Goal: Task Accomplishment & Management: Manage account settings

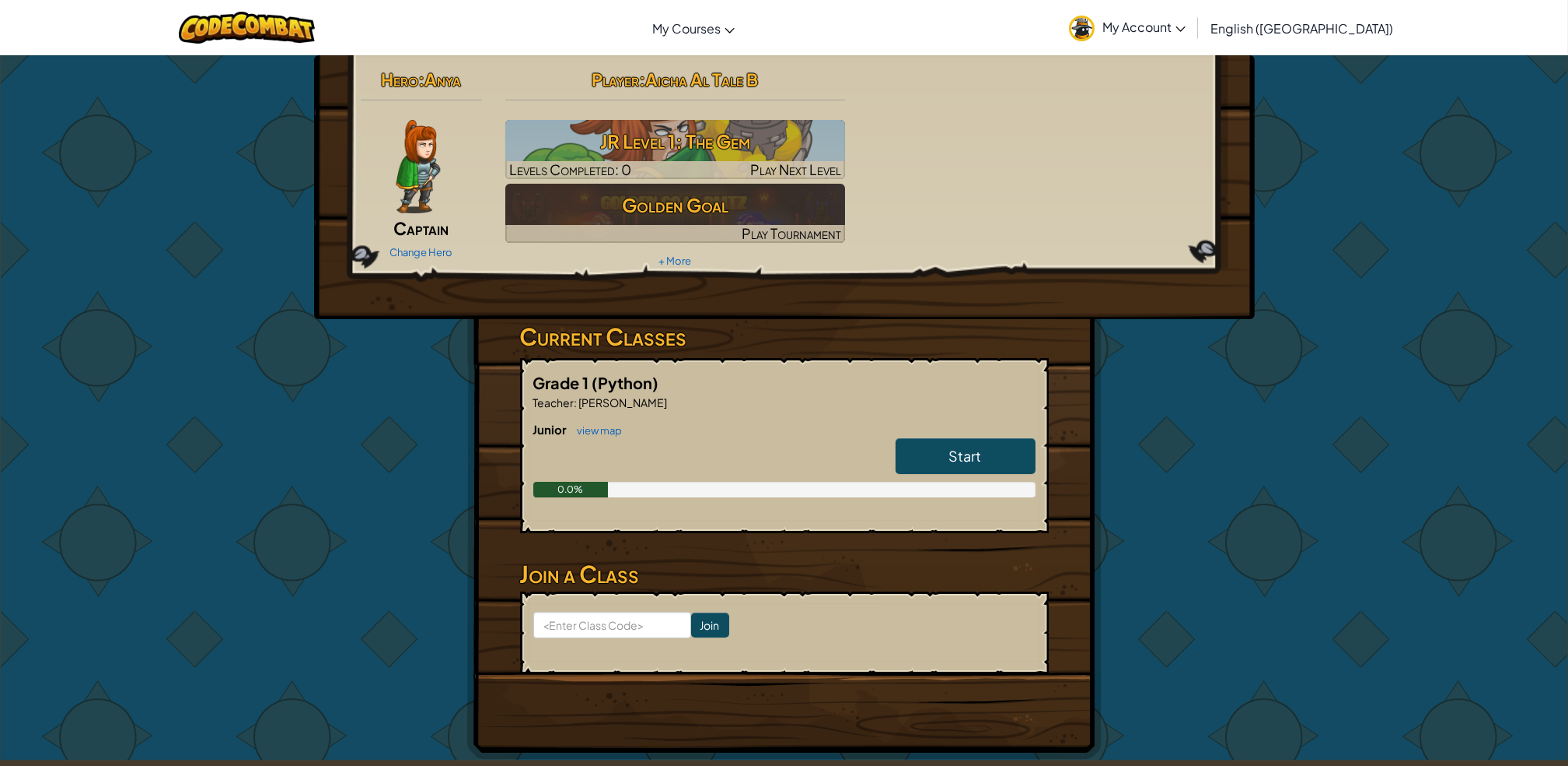
click at [1193, 15] on link "My Account" at bounding box center [1127, 27] width 132 height 49
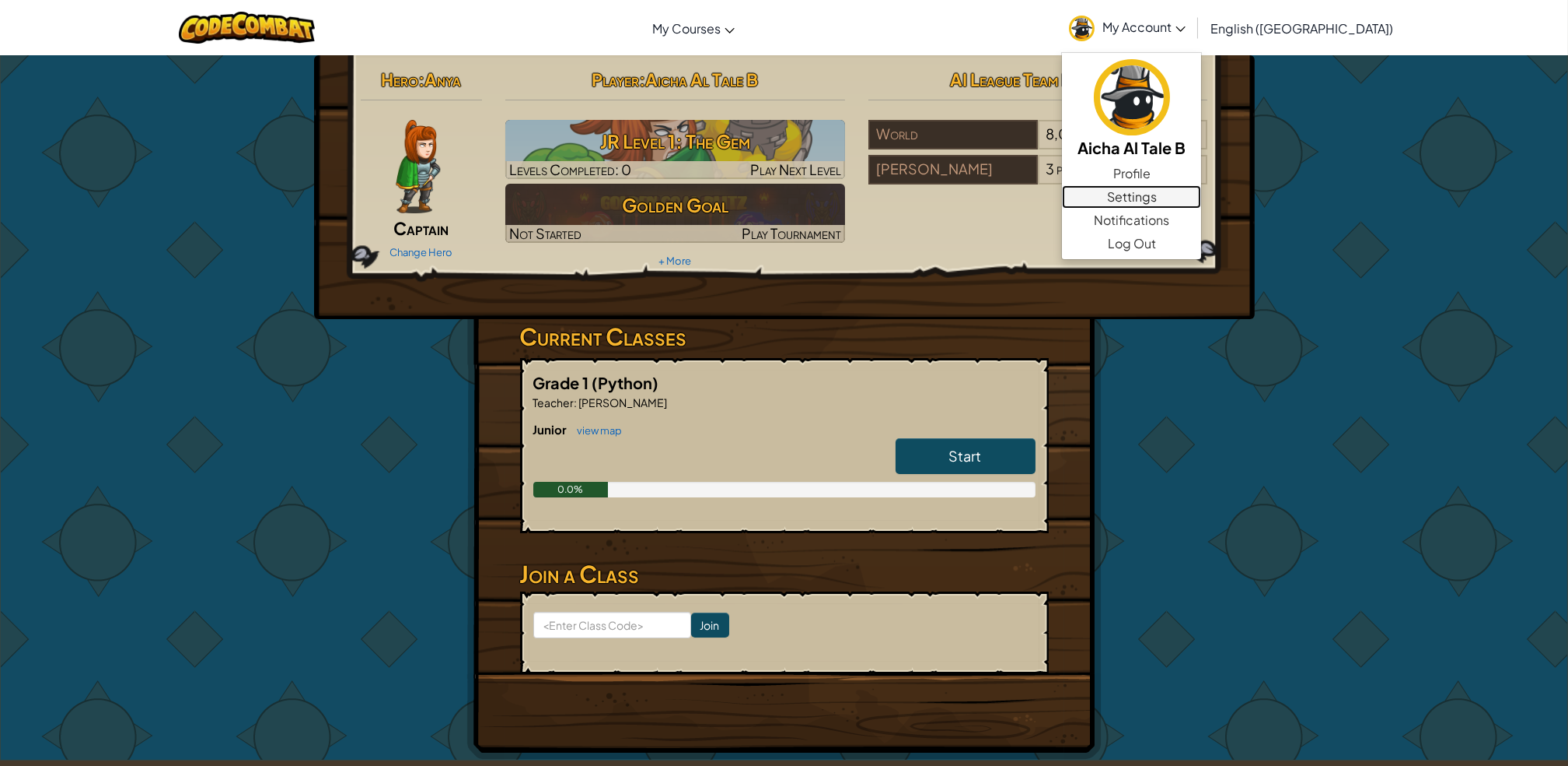
click at [1201, 205] on link "Settings" at bounding box center [1131, 196] width 139 height 23
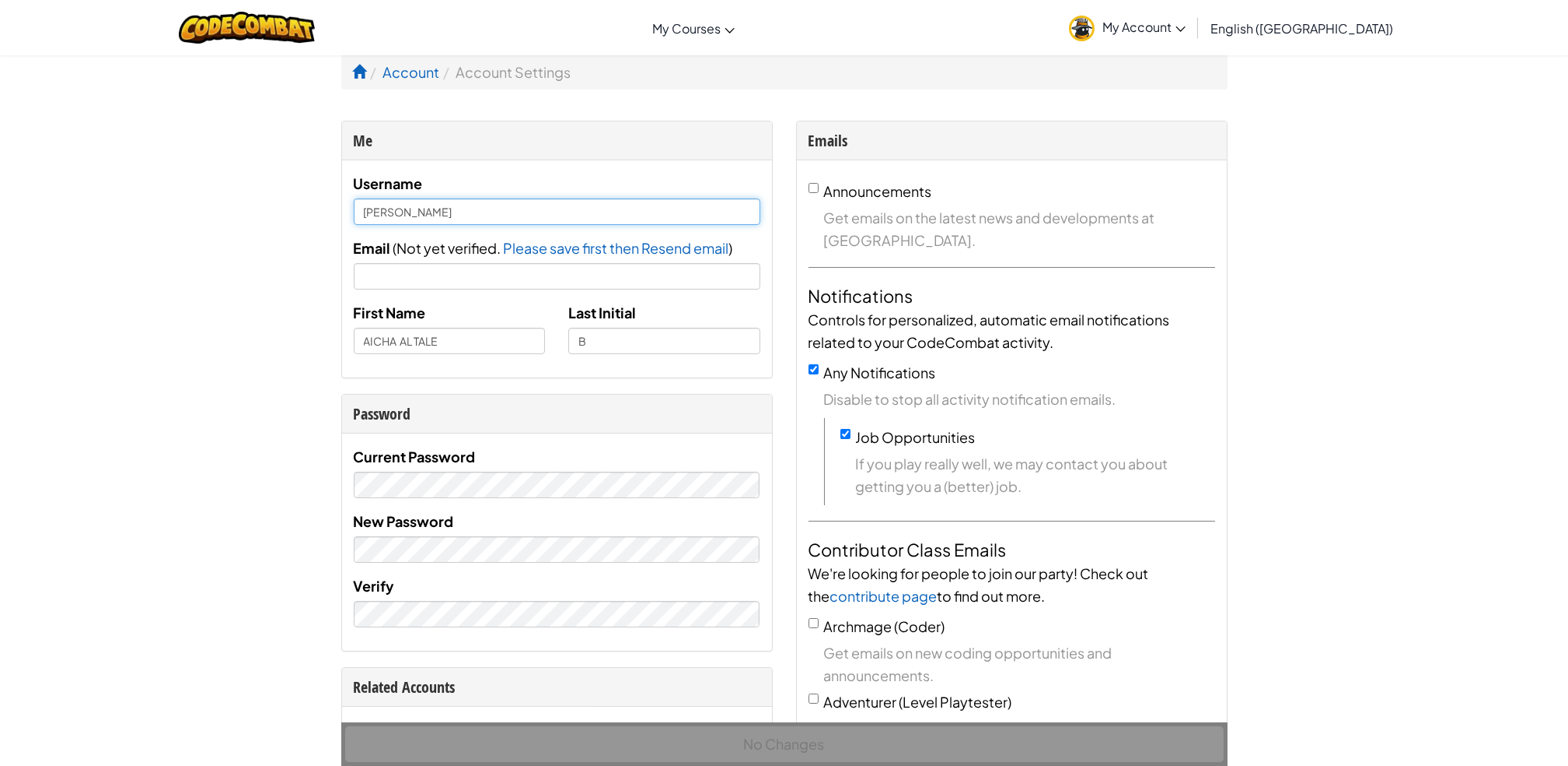
click at [403, 212] on input "[PERSON_NAME]" at bounding box center [557, 211] width 407 height 26
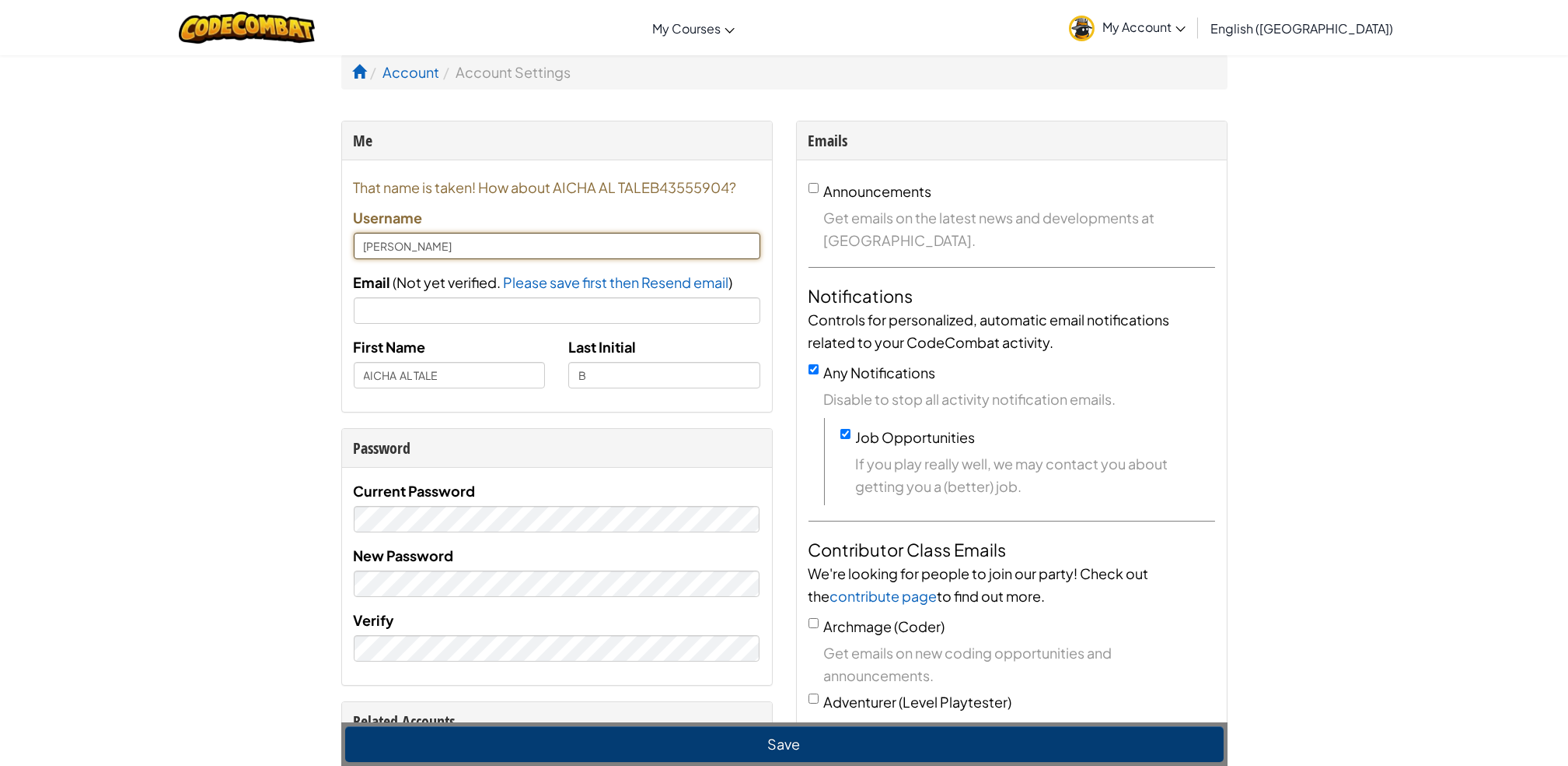
click at [508, 251] on input "[PERSON_NAME]" at bounding box center [557, 246] width 407 height 26
click at [398, 249] on input "[PERSON_NAME]" at bounding box center [557, 246] width 407 height 26
click at [482, 313] on input "Email" at bounding box center [557, 310] width 407 height 26
click at [397, 246] on input "[PERSON_NAME]" at bounding box center [557, 246] width 407 height 26
click at [411, 240] on input "[PERSON_NAME]" at bounding box center [557, 246] width 407 height 26
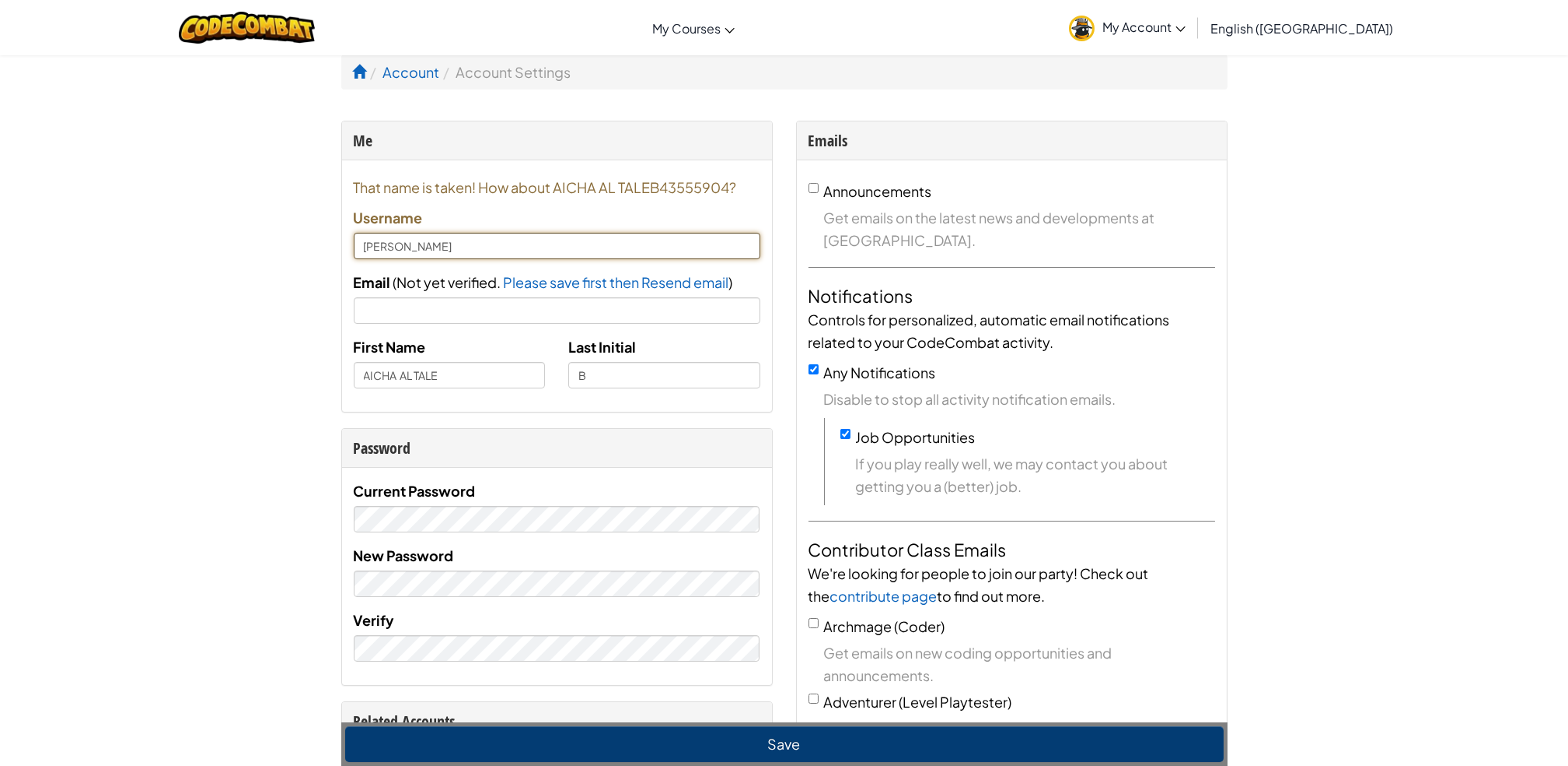
type input "[PERSON_NAME]"
click at [541, 314] on input "Email" at bounding box center [557, 310] width 407 height 26
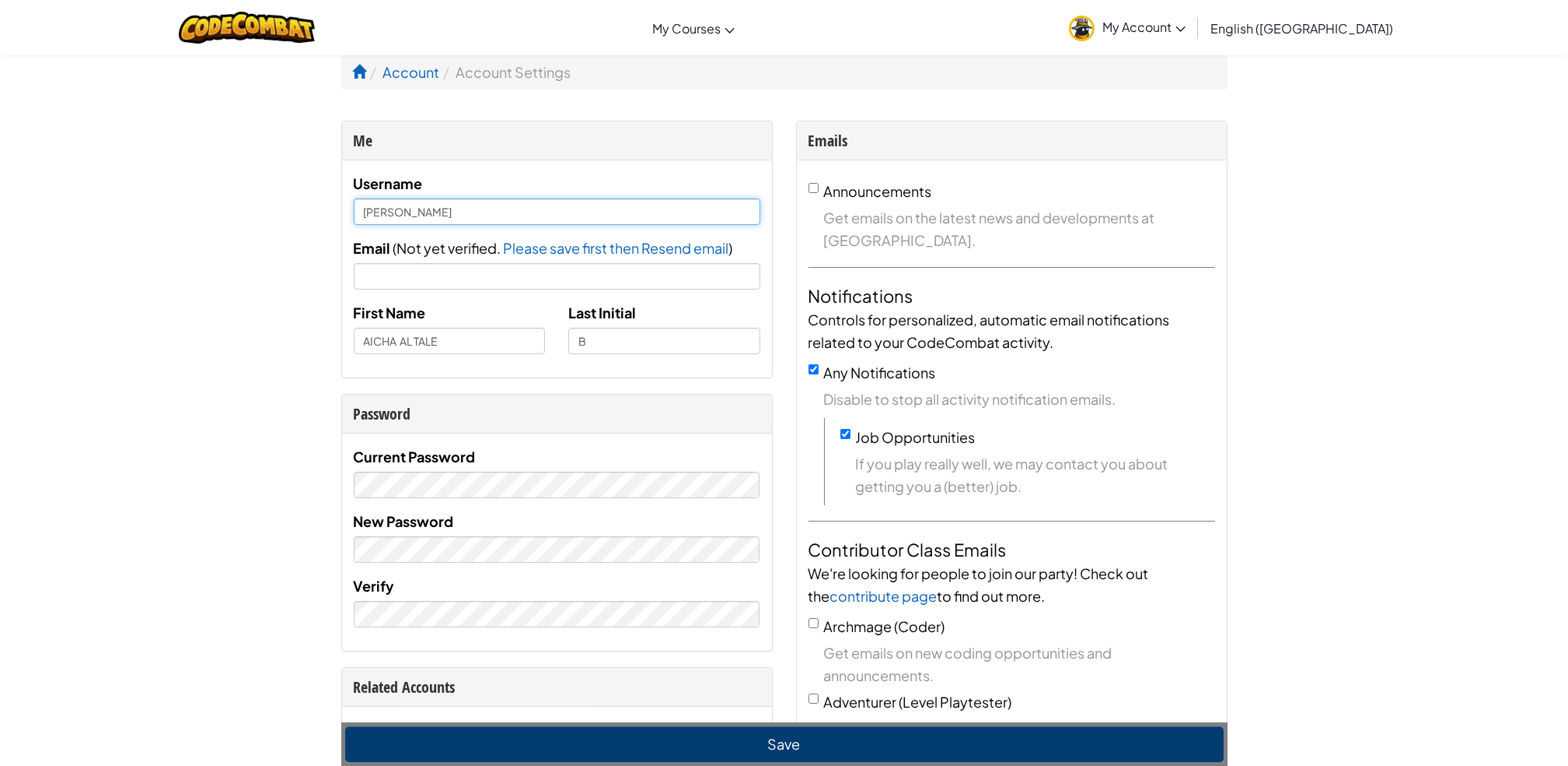
click at [545, 210] on input "[PERSON_NAME]" at bounding box center [557, 211] width 407 height 26
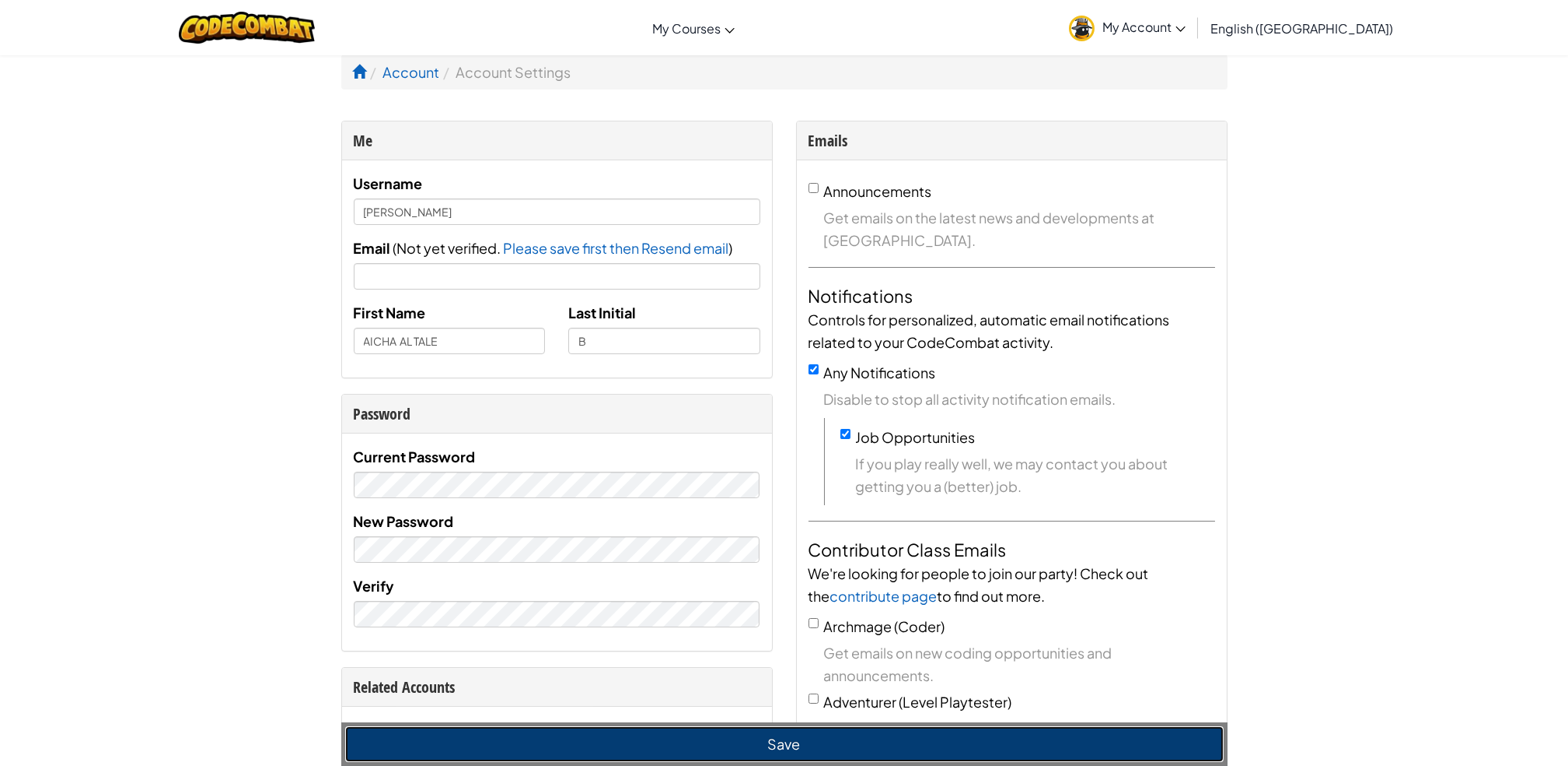
click at [883, 749] on button "Save" at bounding box center [784, 744] width 878 height 36
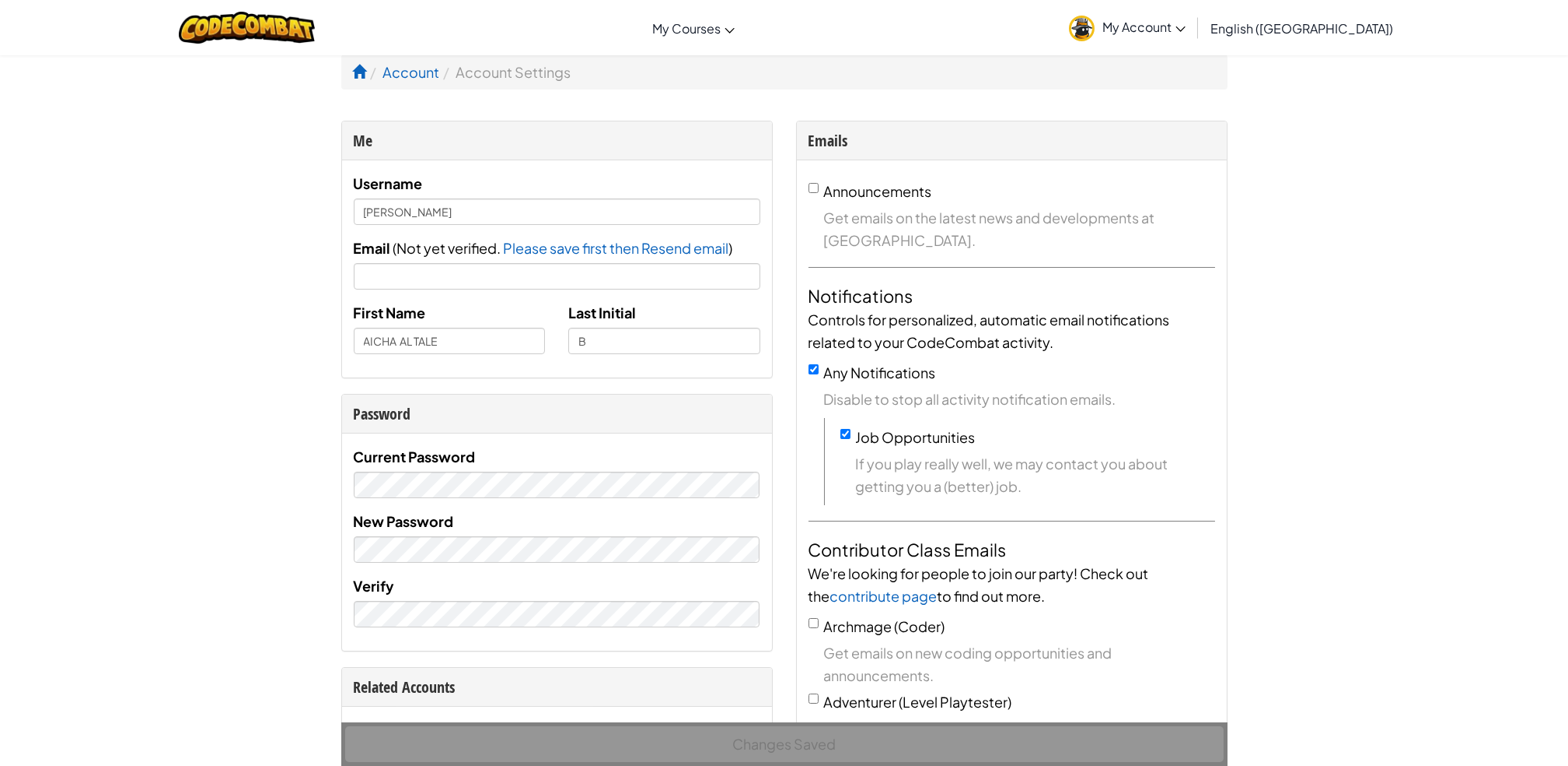
click at [1193, 42] on link "My Account" at bounding box center [1127, 27] width 132 height 49
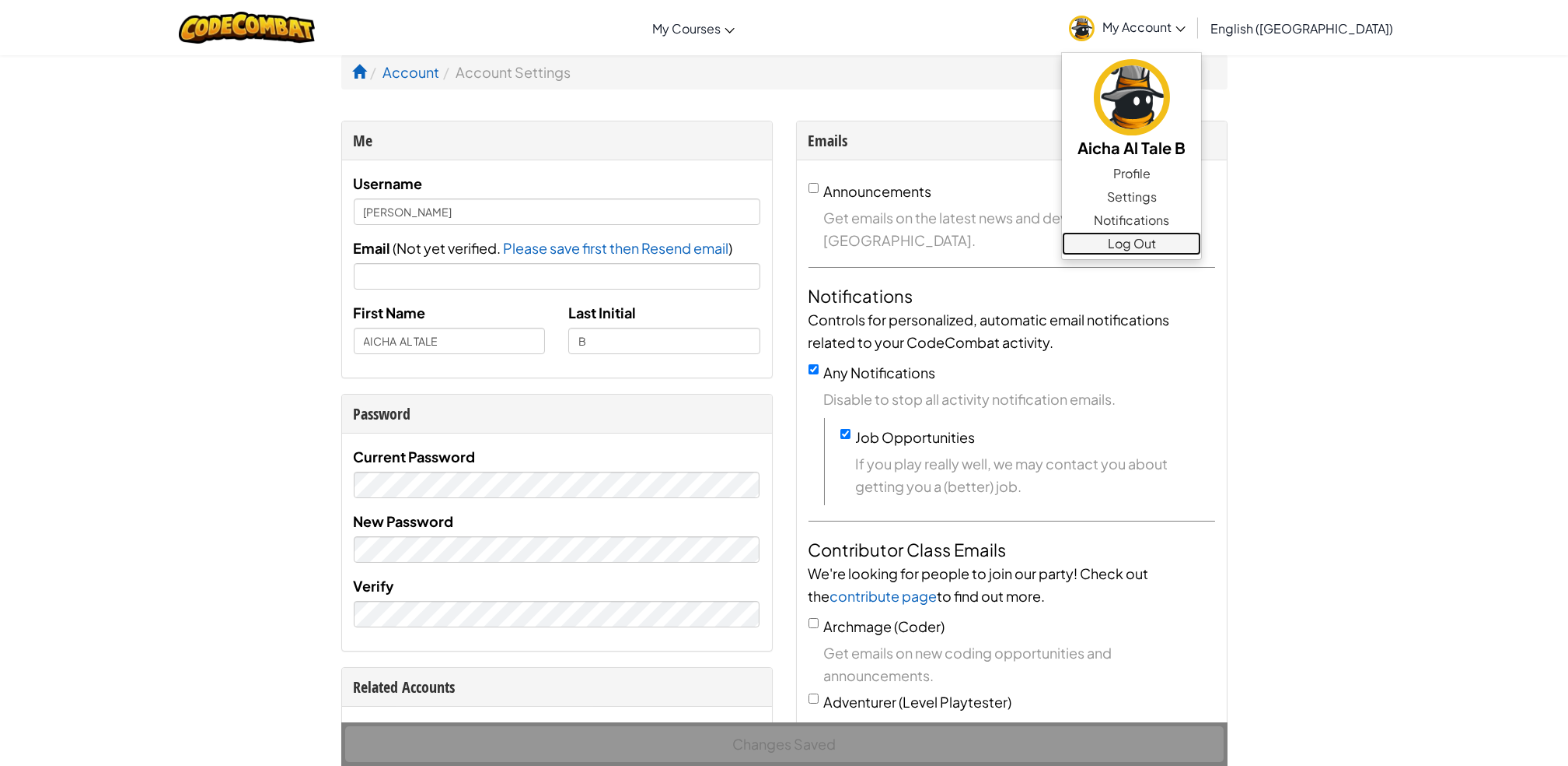
click at [1201, 238] on link "Log Out" at bounding box center [1131, 243] width 139 height 23
